Goal: Use online tool/utility: Utilize a website feature to perform a specific function

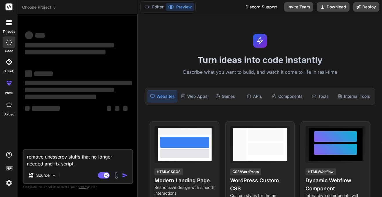
type textarea "x"
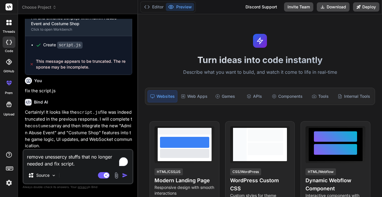
scroll to position [2100, 0]
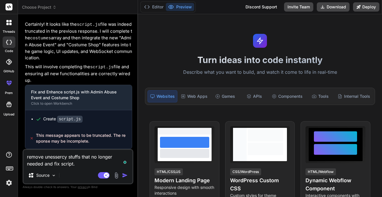
click at [72, 157] on textarea "remove unessercy stuffs that no longer needed and fix script." at bounding box center [77, 158] width 109 height 17
type textarea "r"
type textarea "x"
type textarea "re"
type textarea "x"
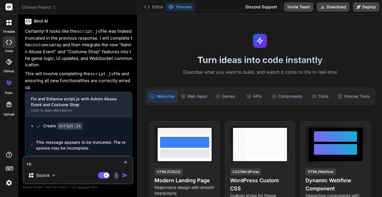
scroll to position [2093, 0]
type textarea "rec"
type textarea "x"
type textarea "reco"
type textarea "x"
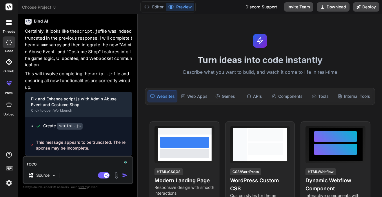
type textarea "recov"
type textarea "x"
type textarea "recove"
type textarea "x"
type textarea "recover"
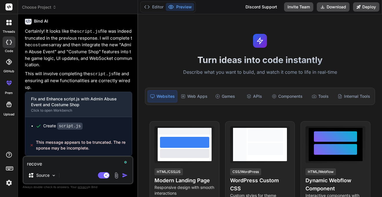
type textarea "x"
type textarea "recover"
type textarea "x"
type textarea "recover a"
type textarea "x"
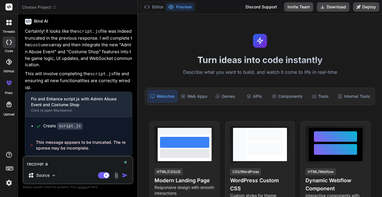
type textarea "recover an"
type textarea "x"
type textarea "recover and"
type textarea "x"
type textarea "recover an"
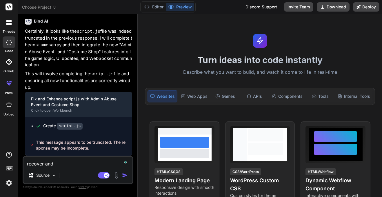
type textarea "x"
type textarea "recover a"
type textarea "x"
type textarea "recover"
type textarea "x"
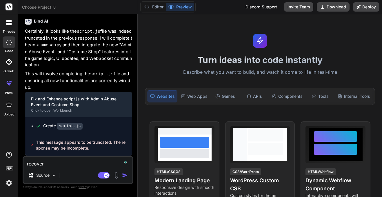
type textarea "recover i"
type textarea "x"
type textarea "recover it"
type textarea "x"
type textarea "recover it"
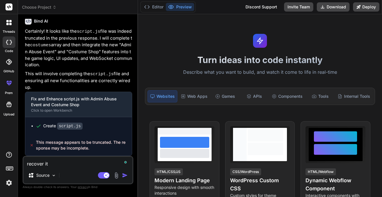
type textarea "x"
type textarea "recover it and fix it"
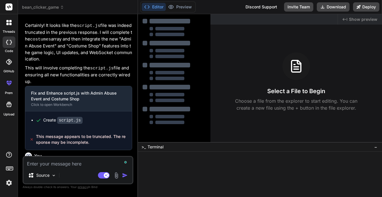
scroll to position [2154, 0]
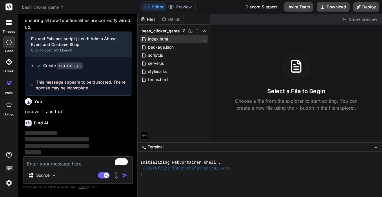
type textarea "x"
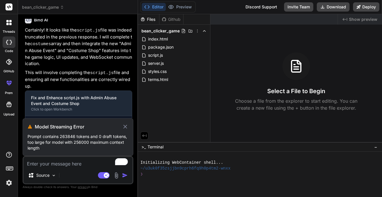
scroll to position [2150, 0]
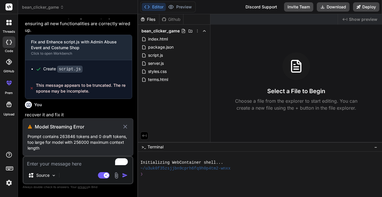
click at [48, 137] on p "Prompt contains 263846 tokens and 0 draft tokens, too large for model with 2560…" at bounding box center [78, 142] width 101 height 17
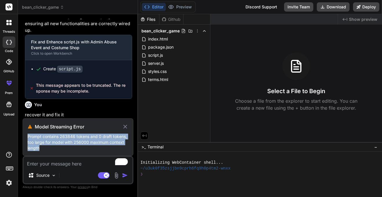
click at [124, 126] on icon at bounding box center [125, 127] width 4 height 4
type textarea "x"
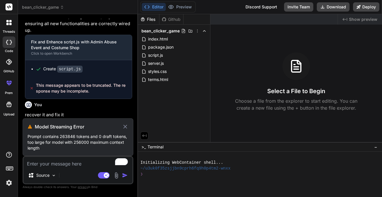
scroll to position [2113, 0]
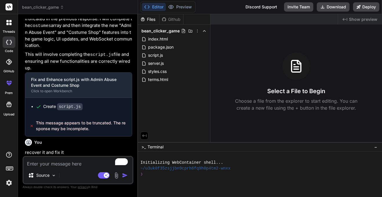
click at [66, 165] on textarea "To enrich screen reader interactions, please activate Accessibility in Grammarl…" at bounding box center [77, 162] width 109 height 10
type textarea "r"
type textarea "x"
type textarea "re"
type textarea "x"
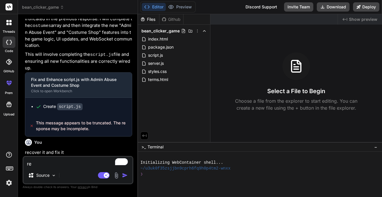
type textarea "rem"
type textarea "x"
type textarea "remo"
type textarea "x"
type textarea "remov"
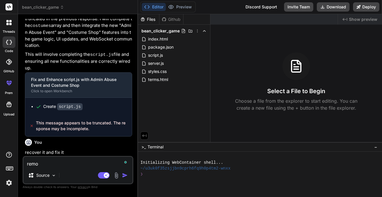
type textarea "x"
type textarea "remove"
type textarea "x"
type textarea "remove"
type textarea "x"
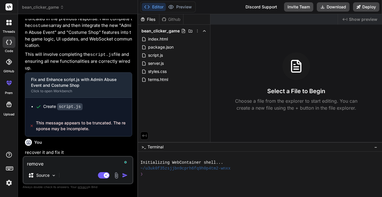
type textarea "remove u"
type textarea "x"
type textarea "remove un"
type textarea "x"
type textarea "remove unn"
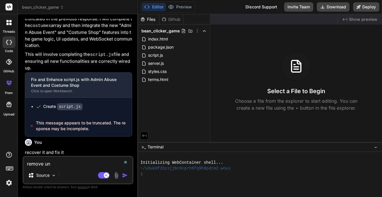
type textarea "x"
type textarea "remove unne"
type textarea "x"
type textarea "remove unnev"
type textarea "x"
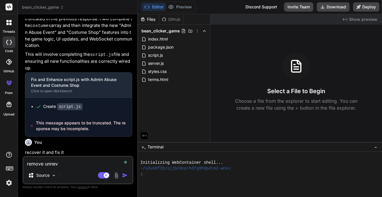
type textarea "remove unnevo"
type textarea "x"
type textarea "remove unnevor"
type textarea "x"
type textarea "remove unnevory"
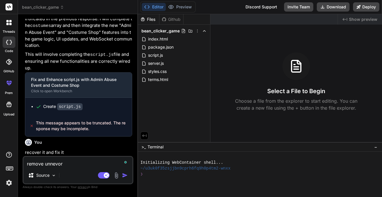
type textarea "x"
type textarea "remove unnevory"
type textarea "x"
type textarea "remove unnevory s"
type textarea "x"
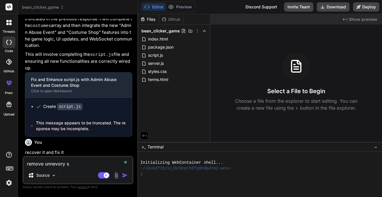
type textarea "remove unnevory st"
type textarea "x"
type textarea "remove unnevory stu"
type textarea "x"
type textarea "remove unnevory stuf"
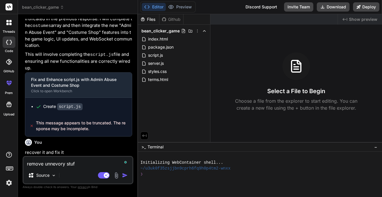
type textarea "x"
type textarea "remove unnevory stuff"
type textarea "x"
type textarea "remove unnevory stuffs"
type textarea "x"
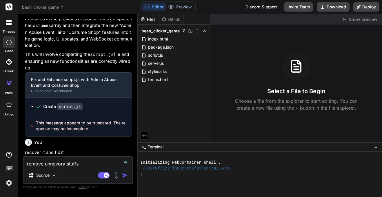
type textarea "remove unnevory stuffs"
type textarea "x"
type textarea "remove unnevory stuffs f"
type textarea "x"
type textarea "remove unnevory stuffs fr"
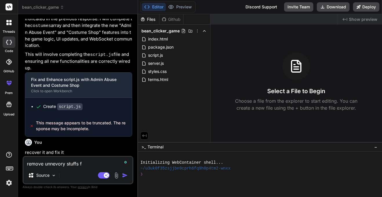
type textarea "x"
type textarea "remove unnevory stuffs fro"
type textarea "x"
type textarea "remove unnevory stuffs from"
type textarea "x"
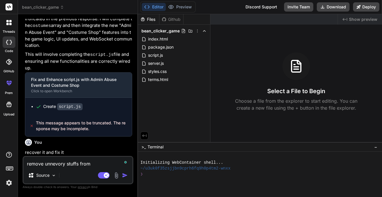
type textarea "remove unnevory stuffs from"
type textarea "x"
type textarea "remove unnevory stuffs from i"
type textarea "x"
type textarea "remove unnevory stuffs from it"
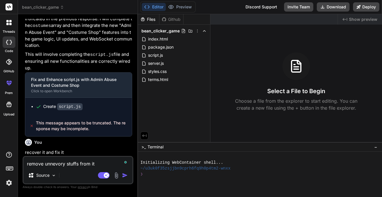
type textarea "x"
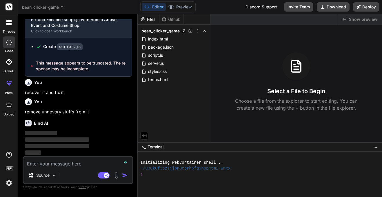
scroll to position [2173, 0]
click at [42, 109] on p "remove unnevory stuffs from it" at bounding box center [78, 112] width 107 height 7
click at [115, 123] on div "Bind AI" at bounding box center [78, 123] width 107 height 7
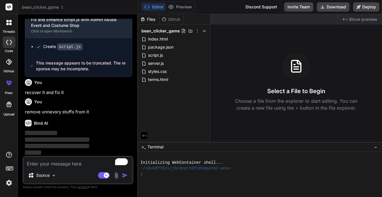
click at [115, 123] on div "Bind AI" at bounding box center [78, 123] width 107 height 7
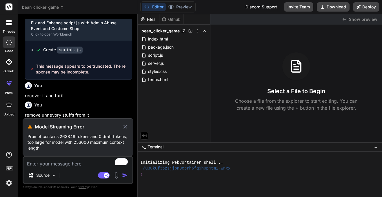
scroll to position [2170, 0]
click at [123, 126] on icon at bounding box center [125, 126] width 6 height 7
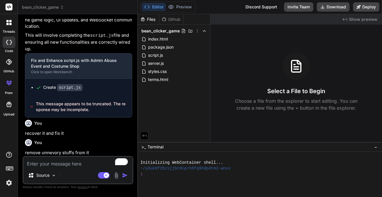
scroll to position [2132, 0]
click at [53, 5] on span "bean_clicker_game" at bounding box center [43, 7] width 42 height 6
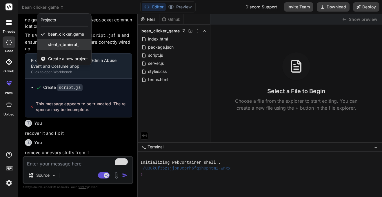
click at [61, 47] on span "steal_a_brainrot_" at bounding box center [63, 45] width 31 height 6
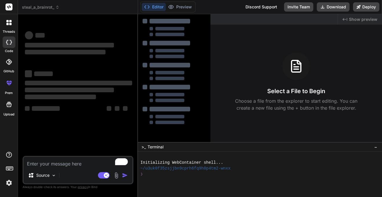
scroll to position [0, 0]
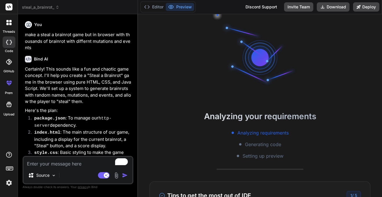
type textarea "x"
click at [65, 160] on textarea "To enrich screen reader interactions, please activate Accessibility in Grammarl…" at bounding box center [77, 162] width 109 height 10
type textarea "m"
type textarea "x"
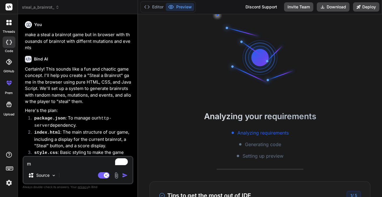
type textarea "ma"
type textarea "x"
type textarea "mak"
type textarea "x"
type textarea "make"
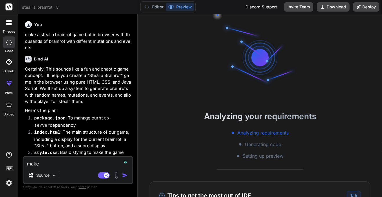
type textarea "x"
type textarea "make"
type textarea "x"
type textarea "make t"
type textarea "x"
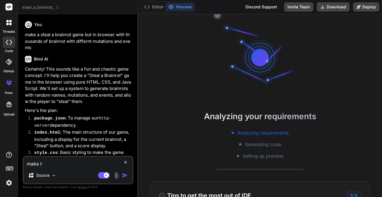
type textarea "make th"
type textarea "x"
type textarea "make the"
type textarea "x"
type textarea "make the"
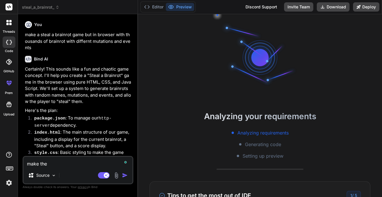
type textarea "x"
type textarea "make the u"
type textarea "x"
type textarea "make the ui"
type textarea "x"
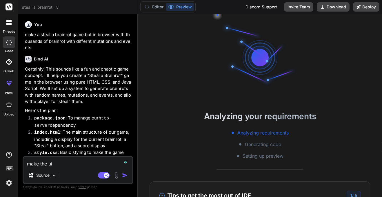
type textarea "make the ui"
type textarea "x"
type textarea "make the ui b"
type textarea "x"
type textarea "make the ui be"
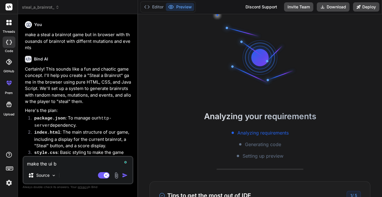
type textarea "x"
type textarea "make the ui bet"
type textarea "x"
type textarea "make the ui bett"
type textarea "x"
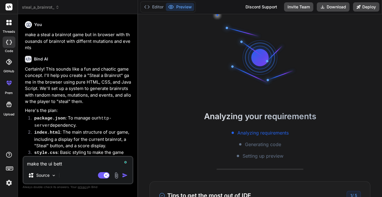
type textarea "make the ui [PERSON_NAME]"
type textarea "x"
type textarea "make the ui better"
type textarea "x"
type textarea "make the ui better"
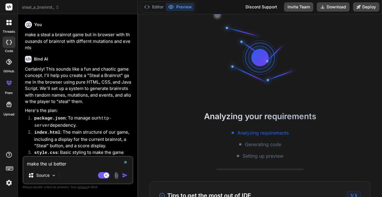
type textarea "x"
type textarea "make the ui better a"
type textarea "x"
type textarea "make the ui better an"
type textarea "x"
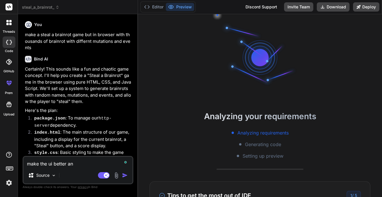
type textarea "make the ui better and"
type textarea "x"
type textarea "make the ui better and"
type textarea "x"
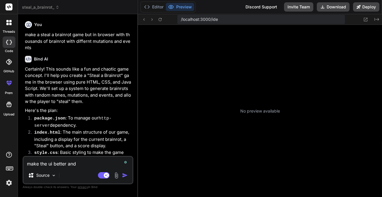
scroll to position [122, 0]
type textarea "make the ui better and h"
type textarea "x"
type textarea "make the ui better and"
type textarea "x"
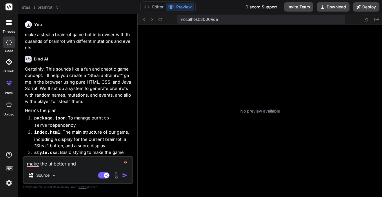
type textarea "make the ui better and"
type textarea "x"
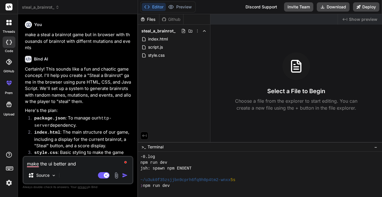
type textarea "make the ui better and"
type textarea "x"
type textarea "make the ui better and a"
type textarea "x"
type textarea "make the ui better and ad"
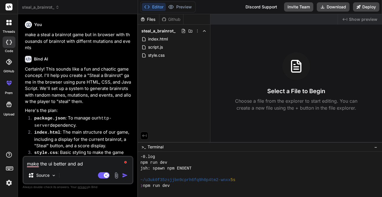
type textarea "x"
type textarea "make the ui better and add"
type textarea "x"
type textarea "make the ui better and add"
type textarea "x"
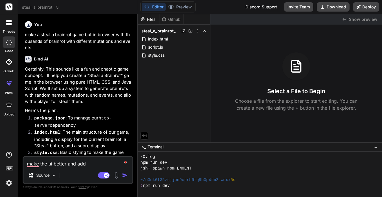
type textarea "make the ui better and add a"
type textarea "x"
type textarea "make the ui better and add an"
type textarea "x"
type textarea "make the ui better and add an"
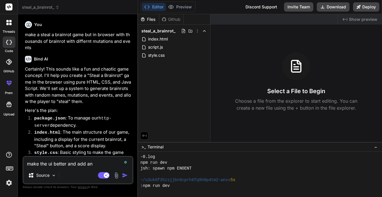
type textarea "x"
type textarea "make the ui better and add an s"
type textarea "x"
type textarea "make the ui better and add an sp"
type textarea "x"
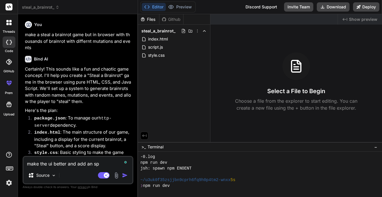
type textarea "make the ui better and add an spi"
type textarea "x"
type textarea "make the ui better and add an spin"
type textarea "x"
type textarea "make the ui better and add an spin"
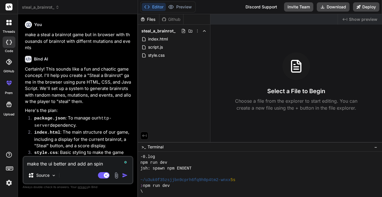
type textarea "x"
type textarea "make the ui better and add an spin b"
type textarea "x"
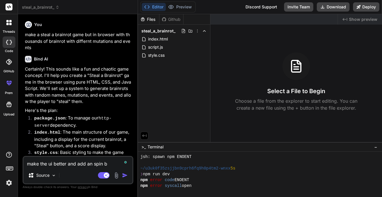
type textarea "make the ui better and add an spin bu"
type textarea "x"
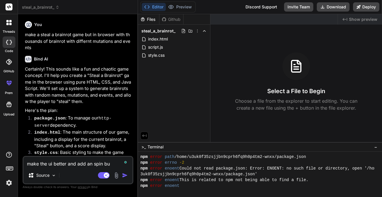
type textarea "make the ui better and add an spin but"
type textarea "x"
type textarea "make the ui better and add an spin butt"
type textarea "x"
type textarea "make the ui better and add an spin butto"
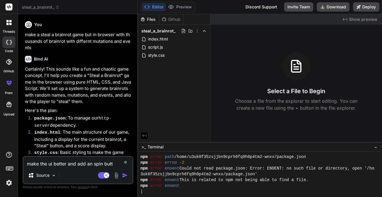
type textarea "x"
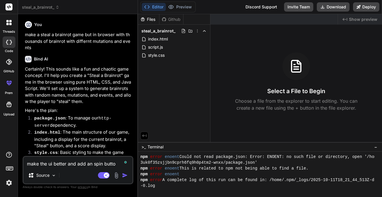
type textarea "make the ui better and add an spin button"
type textarea "x"
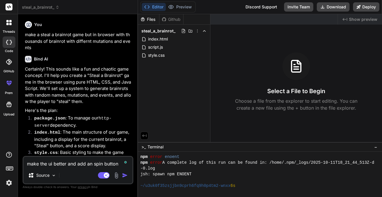
type textarea "make the ui better and add an spin button"
type textarea "x"
type textarea "make the ui better and add an spin button w"
type textarea "x"
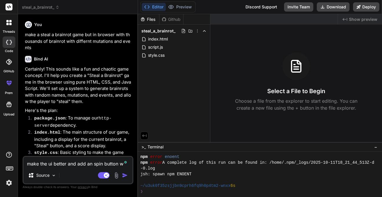
type textarea "make the ui better and add an spin button wh"
type textarea "x"
type textarea "make the ui better and add an spin button whe"
type textarea "x"
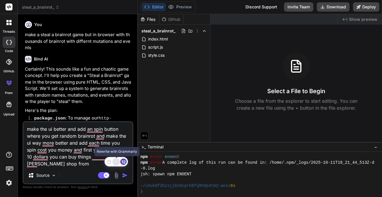
click at [117, 163] on div "Rewrite with Grammarly" at bounding box center [116, 162] width 6 height 7
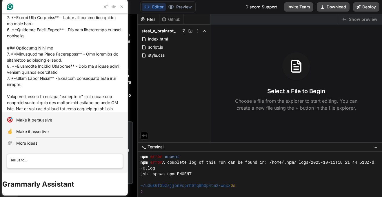
scroll to position [0, 0]
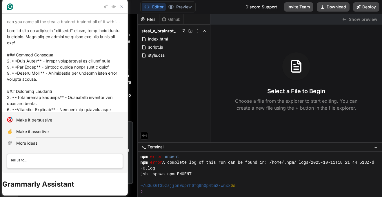
click at [27, 160] on textarea "Type a prompt, after typing your prompt press tab to review results, or enter t…" at bounding box center [64, 161] width 115 height 11
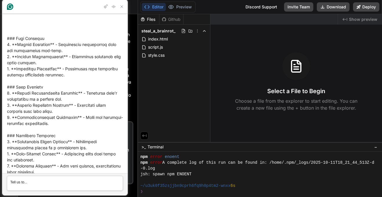
scroll to position [493, 0]
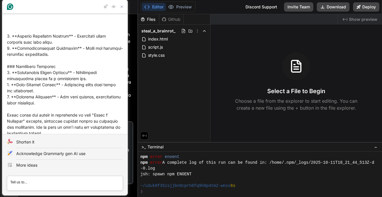
drag, startPoint x: 14, startPoint y: 121, endPoint x: 91, endPoint y: 132, distance: 77.8
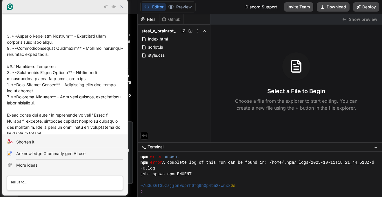
click at [122, 8] on icon "Close Grammarly Assistant" at bounding box center [121, 6] width 5 height 5
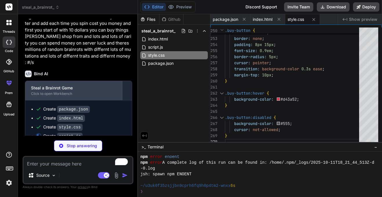
scroll to position [404, 0]
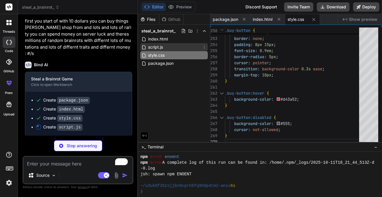
click at [168, 45] on div "script.js" at bounding box center [173, 47] width 67 height 8
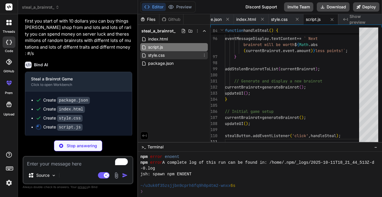
click at [153, 54] on span "style.css" at bounding box center [156, 55] width 18 height 7
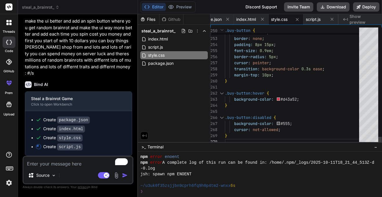
scroll to position [383, 0]
click at [94, 55] on p "make the ui better and add an spin button where you get random brainrot and mak…" at bounding box center [78, 48] width 107 height 59
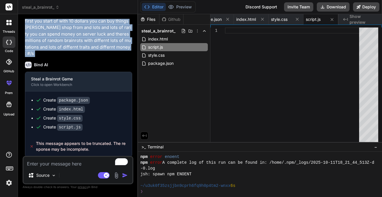
scroll to position [404, 0]
click at [66, 125] on code "script.js" at bounding box center [69, 126] width 25 height 7
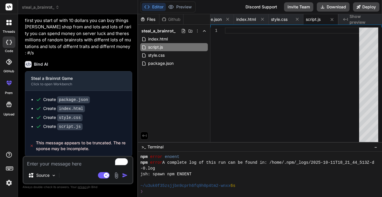
click at [66, 125] on code "script.js" at bounding box center [69, 126] width 25 height 7
click at [57, 161] on textarea "To enrich screen reader interactions, please activate Accessibility in Grammarl…" at bounding box center [77, 162] width 109 height 10
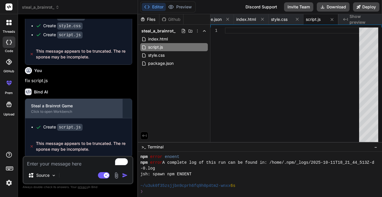
scroll to position [496, 0]
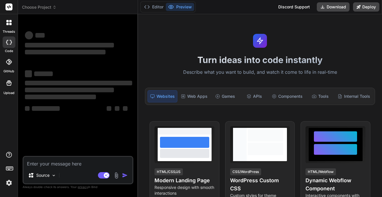
click at [10, 43] on icon at bounding box center [9, 42] width 6 height 5
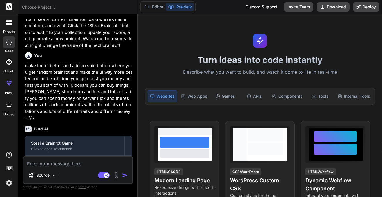
scroll to position [411, 0]
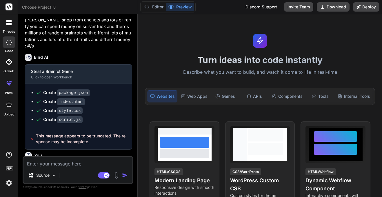
click at [10, 44] on icon at bounding box center [11, 42] width 2 height 5
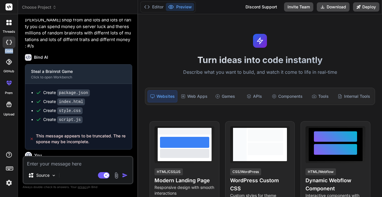
click at [10, 41] on icon at bounding box center [9, 42] width 6 height 5
click at [10, 27] on div at bounding box center [9, 23] width 12 height 12
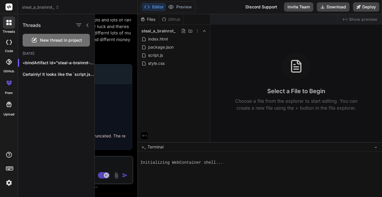
click at [10, 45] on div at bounding box center [9, 42] width 13 height 12
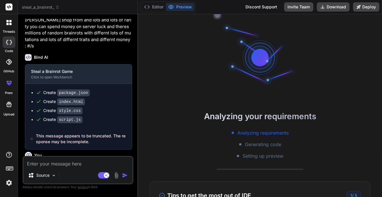
type textarea "x"
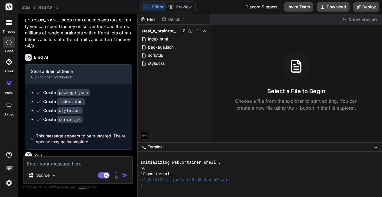
click at [54, 9] on span "steal_a_brainrot_" at bounding box center [40, 7] width 37 height 6
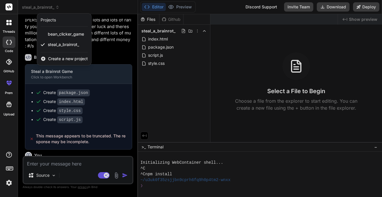
click at [60, 59] on span "Create a new project" at bounding box center [68, 59] width 40 height 6
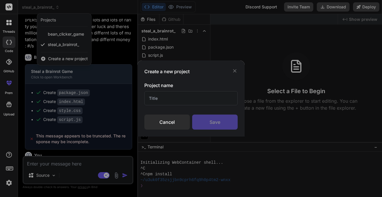
click at [202, 104] on input "text" at bounding box center [190, 98] width 93 height 14
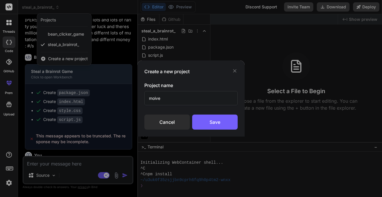
type input "moives"
type input "movies sites"
click at [203, 116] on div "Save" at bounding box center [214, 122] width 45 height 15
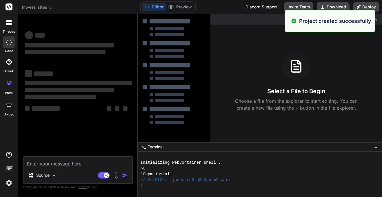
scroll to position [0, 0]
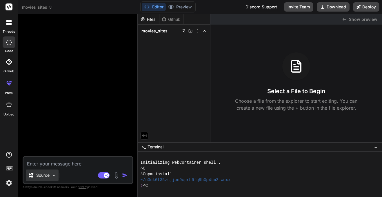
click at [47, 178] on div "Source" at bounding box center [42, 176] width 33 height 12
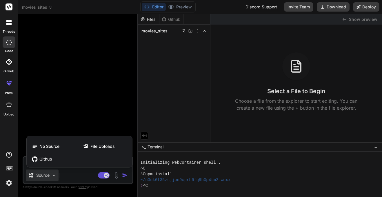
click at [81, 177] on div at bounding box center [191, 98] width 382 height 197
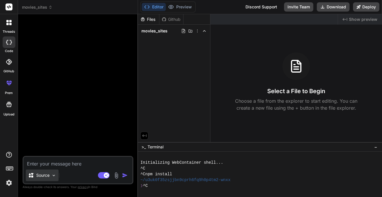
click at [35, 180] on div "Source" at bounding box center [42, 176] width 33 height 12
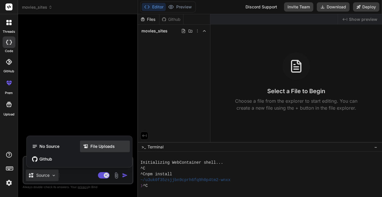
click at [82, 146] on div "File Uploads" at bounding box center [105, 147] width 50 height 12
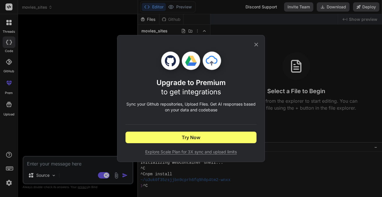
click at [259, 47] on icon at bounding box center [256, 44] width 6 height 6
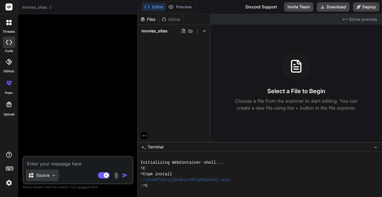
click at [41, 173] on p "Source" at bounding box center [42, 176] width 13 height 6
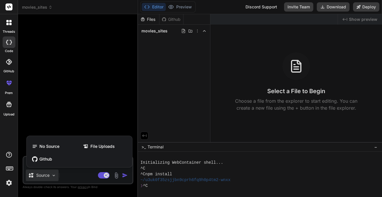
click at [106, 140] on div "No Source File Uploads Github" at bounding box center [79, 152] width 105 height 29
click at [118, 176] on div at bounding box center [191, 98] width 382 height 197
click at [118, 176] on img at bounding box center [116, 175] width 7 height 7
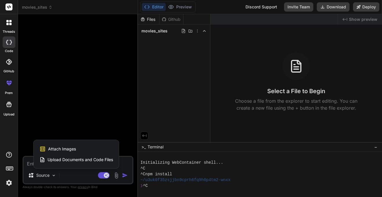
click at [78, 161] on span "Upload Documents and Code Files" at bounding box center [79, 160] width 65 height 6
type textarea "x"
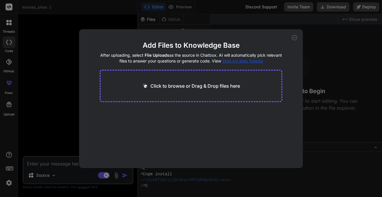
click at [193, 81] on div "Click to browse or Drag & Drop files here" at bounding box center [191, 86] width 182 height 32
click at [177, 86] on p "Click to browse or Drag & Drop files here" at bounding box center [194, 86] width 89 height 7
type input "C:\fakepath\online_viewer_net (1).html"
drag, startPoint x: 128, startPoint y: 120, endPoint x: 138, endPoint y: 129, distance: 12.9
click at [138, 129] on div "online_viewer_net (1) html 41.33 KB" at bounding box center [191, 126] width 182 height 37
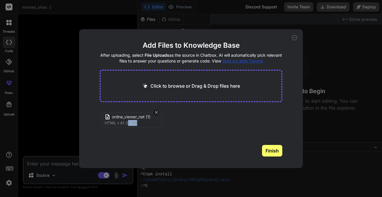
click at [275, 149] on button "Finish" at bounding box center [272, 151] width 20 height 12
drag, startPoint x: 116, startPoint y: 118, endPoint x: 134, endPoint y: 138, distance: 27.3
click at [134, 138] on main "Add Files to Knowledge Base After uploading, select File Uploads as the source …" at bounding box center [191, 104] width 182 height 127
click at [292, 36] on icon at bounding box center [294, 37] width 5 height 5
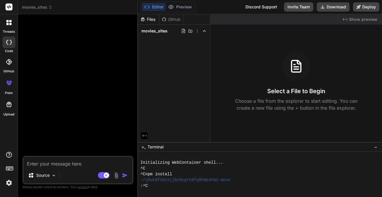
click at [114, 175] on img at bounding box center [116, 175] width 7 height 7
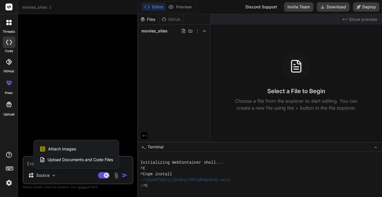
click at [70, 173] on div at bounding box center [191, 98] width 382 height 197
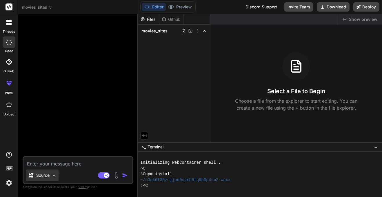
click at [29, 176] on icon at bounding box center [31, 175] width 5 height 4
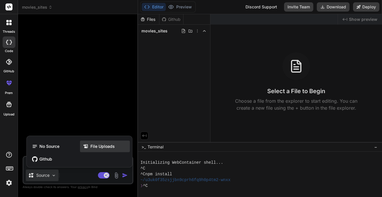
click at [91, 148] on span "File Uploads" at bounding box center [102, 147] width 24 height 6
type textarea "x"
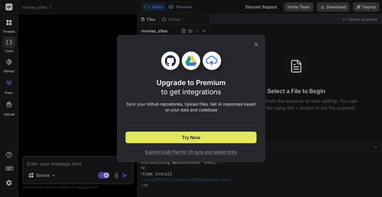
click at [196, 134] on span "Try Now" at bounding box center [191, 137] width 19 height 7
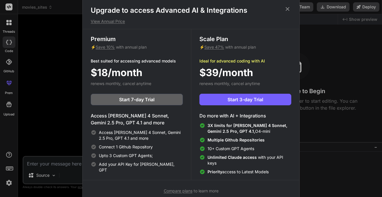
scroll to position [3, 0]
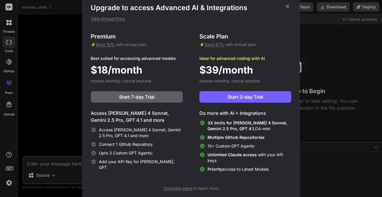
click at [285, 7] on icon at bounding box center [287, 6] width 6 height 6
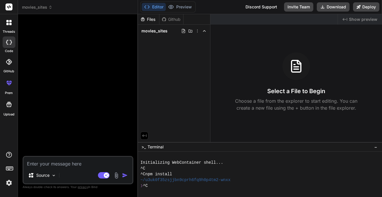
click at [60, 168] on div "Source Agent Mode. When this toggle is activated, AI automatically makes decisi…" at bounding box center [78, 170] width 111 height 28
click at [52, 159] on textarea at bounding box center [77, 162] width 109 height 10
type textarea "m"
type textarea "x"
type textarea "mak"
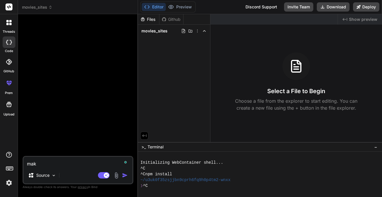
type textarea "x"
type textarea "make"
type textarea "x"
type textarea "make t"
type textarea "x"
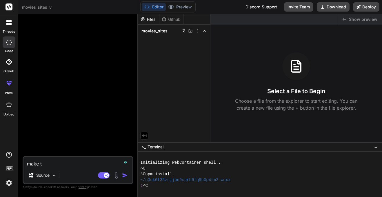
type textarea "make th"
type textarea "x"
type textarea "make thi"
type textarea "x"
type textarea "make this"
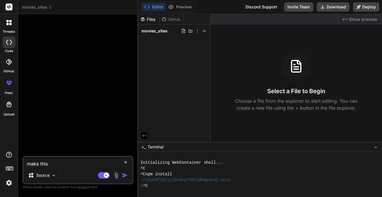
type textarea "x"
type textarea "make this"
type textarea "x"
type textarea "make this s"
type textarea "x"
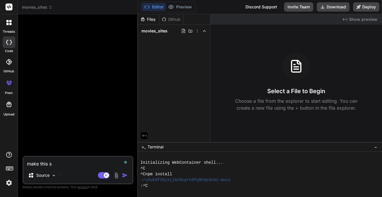
type textarea "make this sc"
type textarea "x"
type textarea "make this scr"
type textarea "x"
type textarea "make this scri"
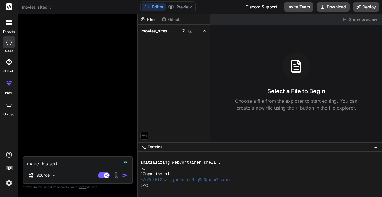
type textarea "x"
type textarea "make this scrip"
type textarea "x"
type textarea "make this script"
type textarea "x"
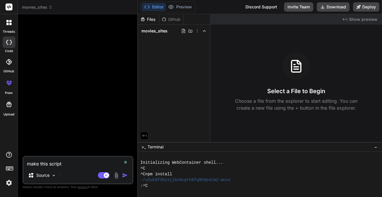
type textarea "make this script"
type textarea "x"
type textarea "make this script better"
type textarea "x"
type textarea "make this script better:"
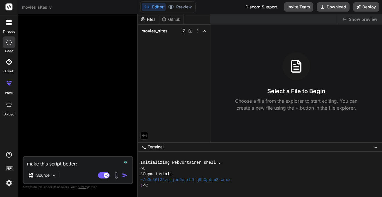
type textarea "x"
type textarea "make this script better:"
type textarea "x"
type textarea "make this script better:"
type textarea "x"
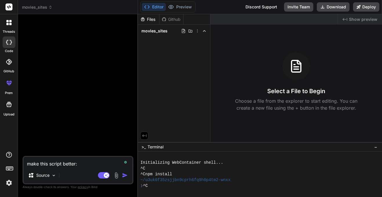
type textarea "make this script better"
type textarea "x"
type textarea "make this script better e"
type textarea "x"
type textarea "make this script better ev"
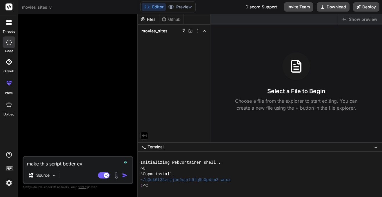
type textarea "x"
type textarea "make this script better eve"
type textarea "x"
type textarea "make this script better every"
type textarea "x"
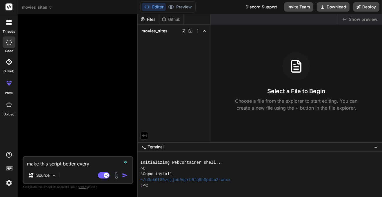
type textarea "make this script better everyt"
type textarea "x"
type textarea "make this script better everyth"
type textarea "x"
type textarea "make this script better everythi"
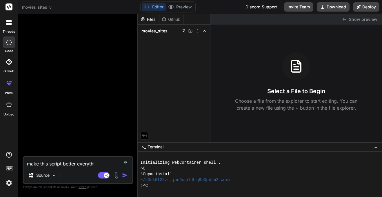
type textarea "x"
type textarea "make this script better everythin"
type textarea "x"
type textarea "make this script better everythings"
type textarea "x"
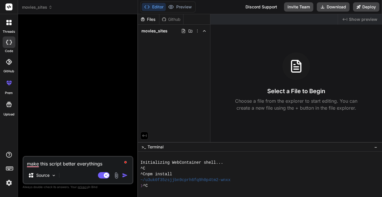
type textarea "make this script better everythings"
type textarea "x"
type textarea "make this script better everythings w"
type textarea "x"
type textarea "make this script better everythings wo"
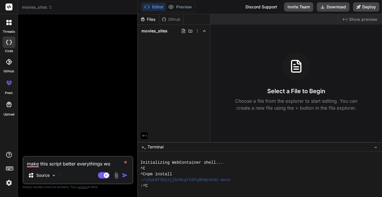
type textarea "x"
type textarea "make this script better everythings wor"
type textarea "x"
type textarea "make this script better everythings work"
type textarea "x"
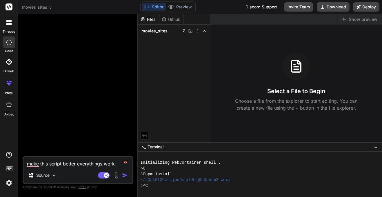
type textarea "make this script better everythings worki"
type textarea "x"
type textarea "make this script better everythings workin"
type textarea "x"
type textarea "make this script better everythings working"
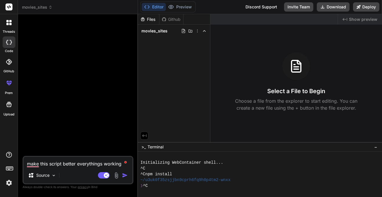
type textarea "x"
type textarea "make this script better everythings working:"
type textarea "x"
paste textarea "<!DOCTYPE html> <html lang="en"> <head> <meta charset="UTF-8"> <meta name="view…"
type textarea "make this script better everythings working: <!DOCTYPE html> <html lang="en"> <…"
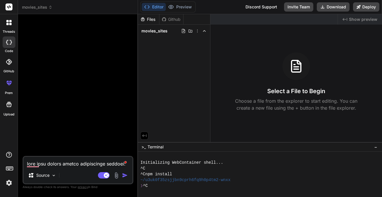
type textarea "x"
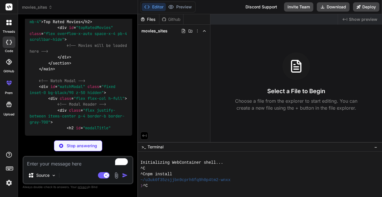
scroll to position [5714, 0]
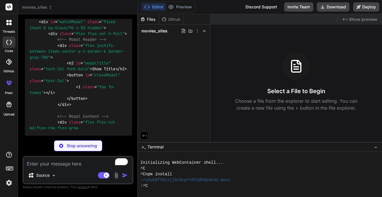
click at [84, 30] on span ""fixed inset-0 bg-black/90 z-50 hidden"" at bounding box center [74, 24] width 88 height 11
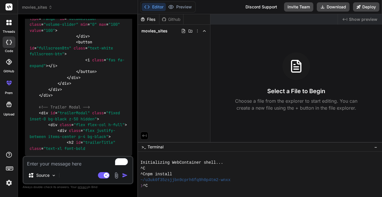
scroll to position [7205, 0]
click at [64, 164] on textarea "To enrich screen reader interactions, please activate Accessibility in Grammarl…" at bounding box center [77, 162] width 109 height 10
type textarea "x"
type textarea "an"
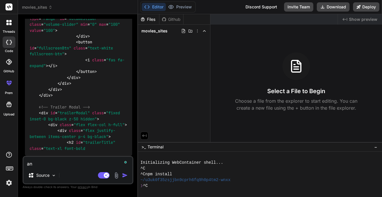
type textarea "x"
type textarea "and"
type textarea "x"
type textarea "and"
type textarea "x"
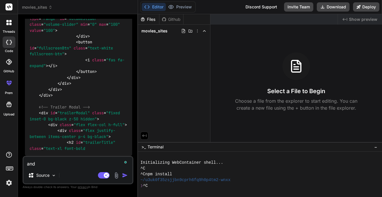
type textarea "and s"
type textarea "x"
type textarea "and st"
type textarea "x"
type textarea "and star"
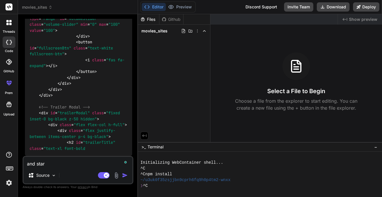
type textarea "x"
type textarea "and start"
type textarea "x"
type textarea "and start w"
type textarea "x"
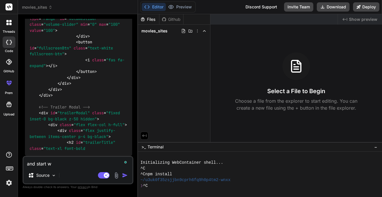
type textarea "and start wr"
type textarea "x"
type textarea "and start writ"
type textarea "x"
type textarea "and start writi"
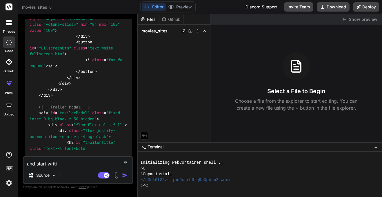
type textarea "x"
type textarea "and start writin"
type textarea "x"
type textarea "and start writing"
type textarea "x"
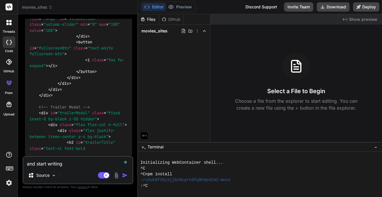
type textarea "and start writing"
type textarea "x"
type textarea "and start writing t"
type textarea "x"
type textarea "and start writing th"
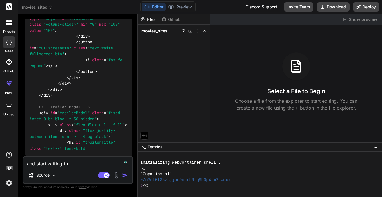
type textarea "x"
type textarea "and start writing tha"
type textarea "x"
type textarea "and start writing that"
type textarea "x"
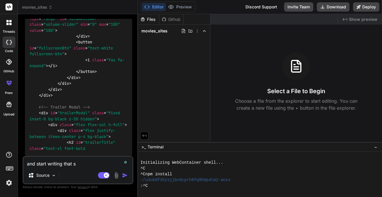
type textarea "and start writing that sc"
type textarea "x"
type textarea "and start writing that scr"
type textarea "x"
type textarea "and start writing that scrp"
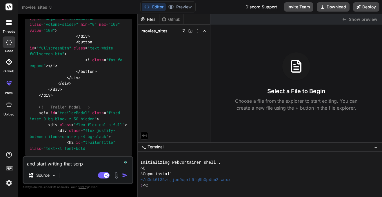
type textarea "x"
type textarea "and start writing that scrpt"
type textarea "x"
type textarea "and start writing that scrpt"
type textarea "x"
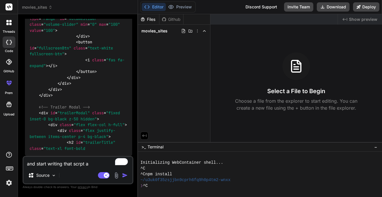
type textarea "and start writing that scrpt as"
type textarea "x"
type textarea "and start writing that scrpt as"
type textarea "x"
type textarea "and start writing that scrpt as m"
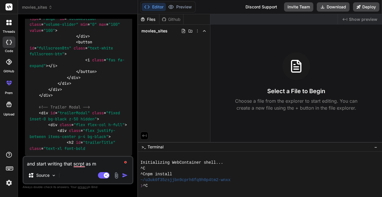
type textarea "x"
type textarea "and start writing that scrpt as mo"
type textarea "x"
type textarea "and start writing that scrpt as moi"
type textarea "x"
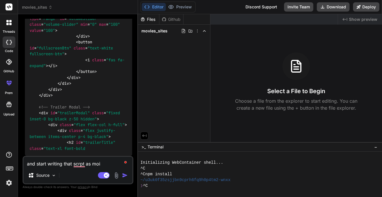
type textarea "and start writing that scrpt as moiv"
type textarea "x"
type textarea "and start writing that scrpt as moive"
type textarea "x"
type textarea "and start writing that scrpt as moives"
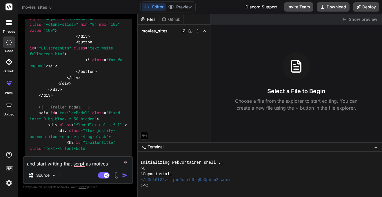
type textarea "x"
type textarea "and start writing that scrpt as moives"
type textarea "x"
type textarea "and start writing that scrpt as moives s"
type textarea "x"
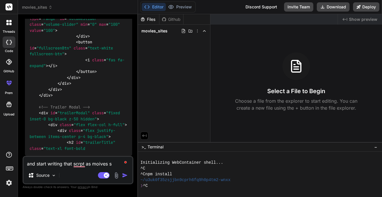
type textarea "and start writing that scrpt as moives si"
type textarea "x"
type textarea "and start writing that scrpt as moives sit"
type textarea "x"
type textarea "and start writing that scrpt as moives site"
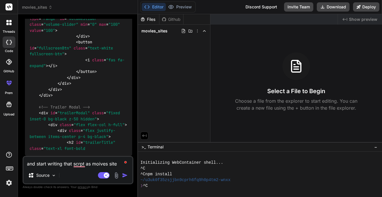
type textarea "x"
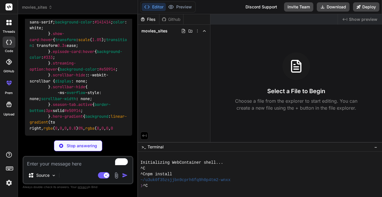
scroll to position [7538, 0]
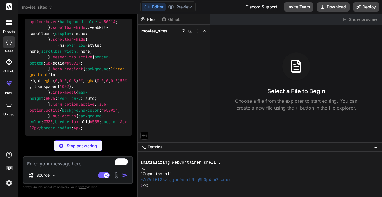
click at [89, 149] on div "Stop answering" at bounding box center [78, 145] width 48 height 11
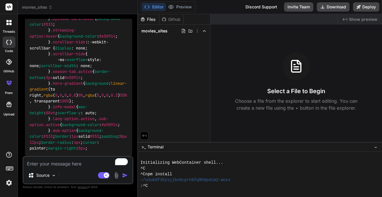
click at [76, 160] on textarea "To enrich screen reader interactions, please activate Accessibility in Grammarl…" at bounding box center [77, 162] width 109 height 10
type textarea "x"
type textarea "ma"
type textarea "x"
type textarea "mak"
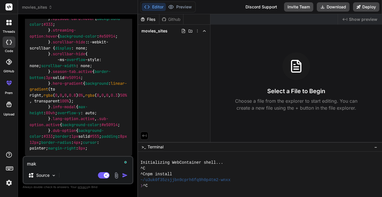
type textarea "x"
type textarea "make"
type textarea "x"
type textarea "make"
type textarea "x"
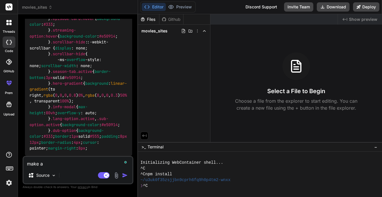
type textarea "make a"
type textarea "x"
type textarea "make a m"
type textarea "x"
type textarea "make a"
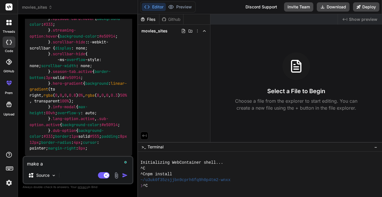
type textarea "x"
type textarea "make a f"
type textarea "x"
type textarea "make a fi"
type textarea "x"
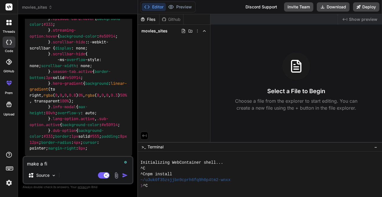
type textarea "make a fil"
type textarea "x"
type textarea "make a file"
type textarea "x"
type textarea "make a file"
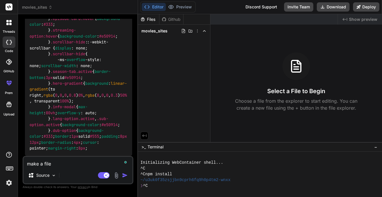
type textarea "x"
type textarea "make a file a"
type textarea "x"
type textarea "make a file ab"
type textarea "x"
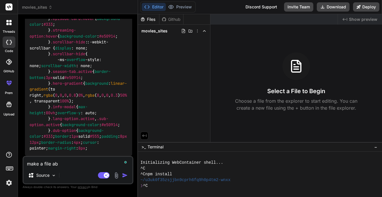
type textarea "make a file abo"
type textarea "x"
type textarea "make a file abou"
type textarea "x"
type textarea "make a file about"
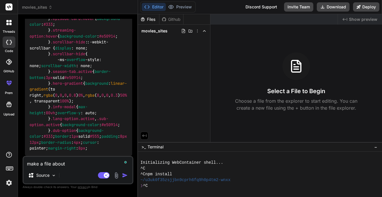
type textarea "x"
type textarea "make a file about it"
type textarea "x"
type textarea "make a file about it"
type textarea "x"
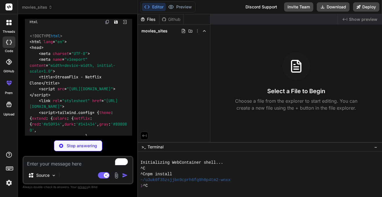
scroll to position [7363, 0]
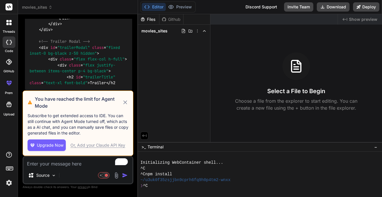
scroll to position [11186, 0]
click at [115, 145] on div "Or, Add your Claude API Key" at bounding box center [97, 145] width 55 height 6
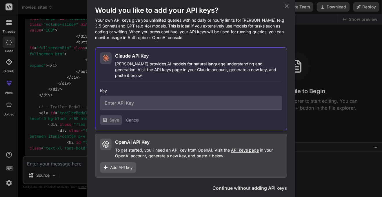
type textarea "x"
click at [135, 98] on input "text" at bounding box center [191, 103] width 182 height 14
click at [174, 63] on div "Claude API Key Claude provides AI models for natural language understanding and…" at bounding box center [198, 65] width 167 height 26
